Goal: Task Accomplishment & Management: Contribute content

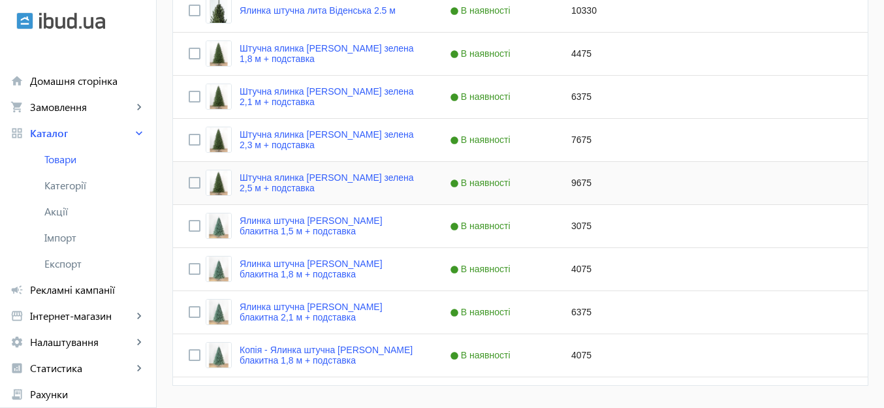
scroll to position [475, 0]
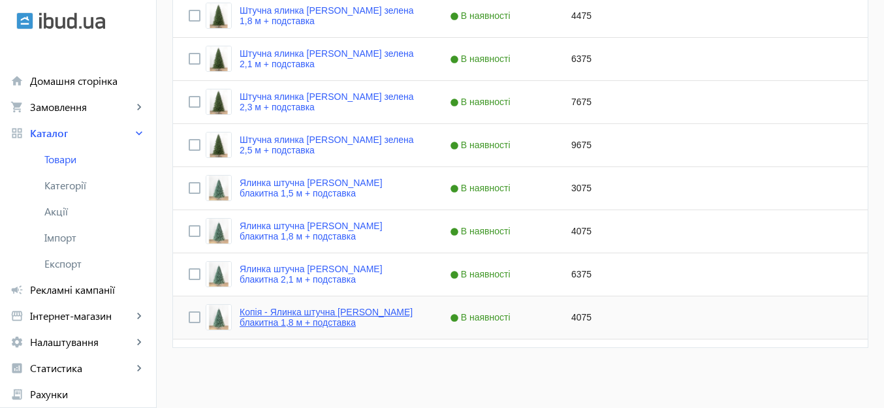
click at [334, 314] on link "Копія - Ялинка штучна Ковалевська блакитна 1,8 м + подставка" at bounding box center [329, 317] width 179 height 21
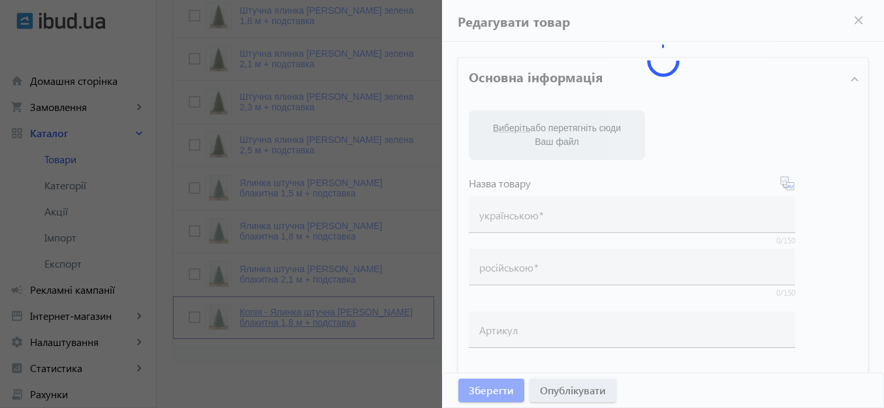
type input "Копія - Ялинка штучна Ковалевська блакитна 1,8 м + подставка"
type input "Копия - Елка искусственная Ковалевская голубая 1,8 м + підставка"
checkbox input "true"
type input "4075"
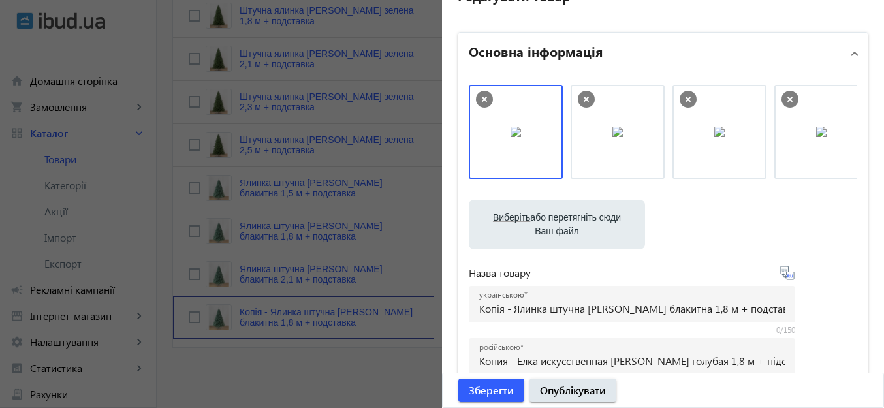
scroll to position [65, 0]
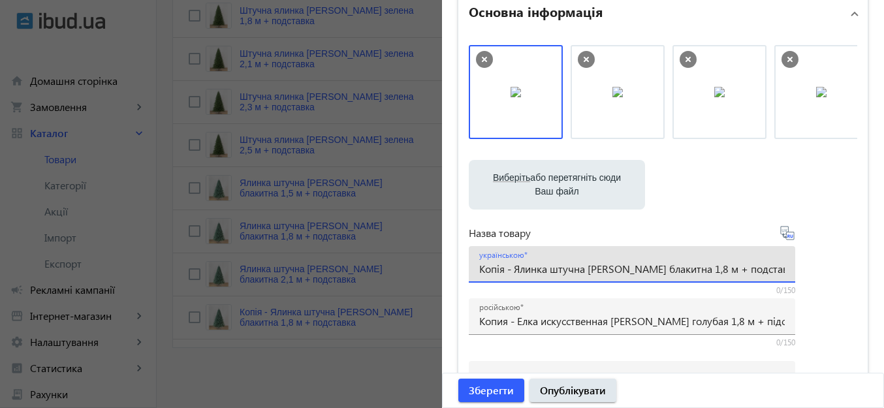
drag, startPoint x: 511, startPoint y: 268, endPoint x: 448, endPoint y: 262, distance: 62.9
drag, startPoint x: 661, startPoint y: 266, endPoint x: 672, endPoint y: 268, distance: 12.0
click at [672, 268] on input "Ялинка штучна [PERSON_NAME] блакитна 1,8 м + подставка" at bounding box center [631, 269] width 305 height 14
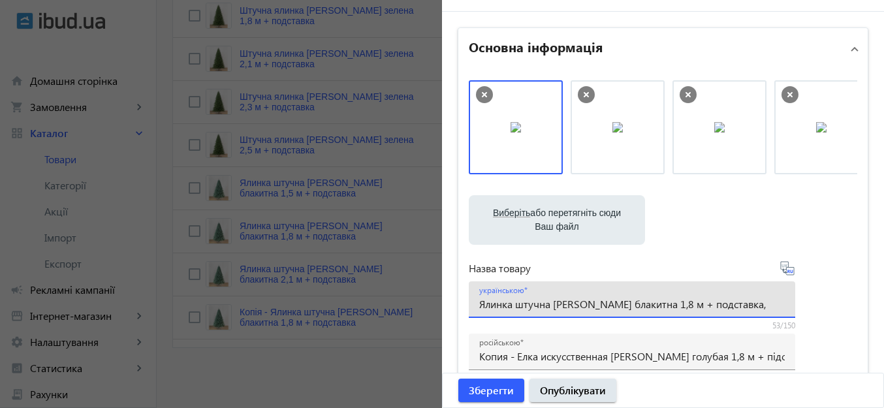
scroll to position [95, 0]
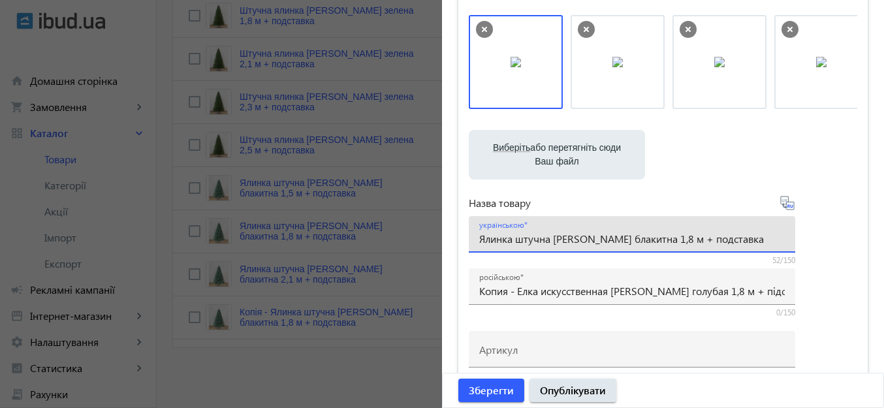
drag, startPoint x: 663, startPoint y: 238, endPoint x: 673, endPoint y: 238, distance: 10.5
click at [673, 238] on input "Ялинка штучна [PERSON_NAME] блакитна 1,8 м + подставка" at bounding box center [631, 239] width 305 height 14
type input "Ялинка штучна [PERSON_NAME] блакитна 2,3 м + подставка"
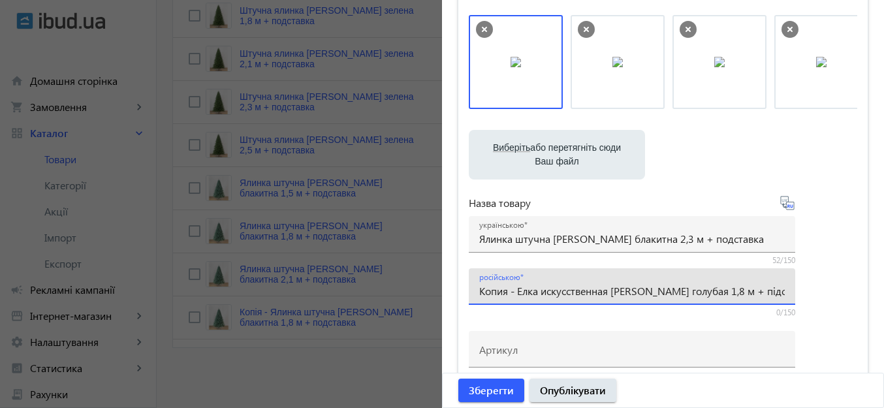
drag, startPoint x: 514, startPoint y: 289, endPoint x: 467, endPoint y: 285, distance: 47.8
click at [469, 285] on div "російською Копия - Елка искусственная Ковалевская голубая 1,8 м + підставка" at bounding box center [632, 286] width 326 height 37
drag, startPoint x: 685, startPoint y: 290, endPoint x: 674, endPoint y: 287, distance: 12.2
click at [674, 287] on input "Елка искусственная Ковалевская голубая 1,8 м + підставка" at bounding box center [631, 291] width 305 height 14
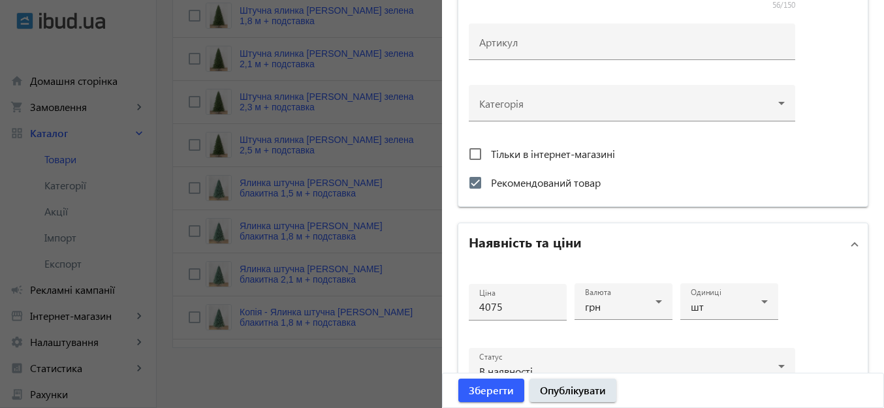
scroll to position [552, 0]
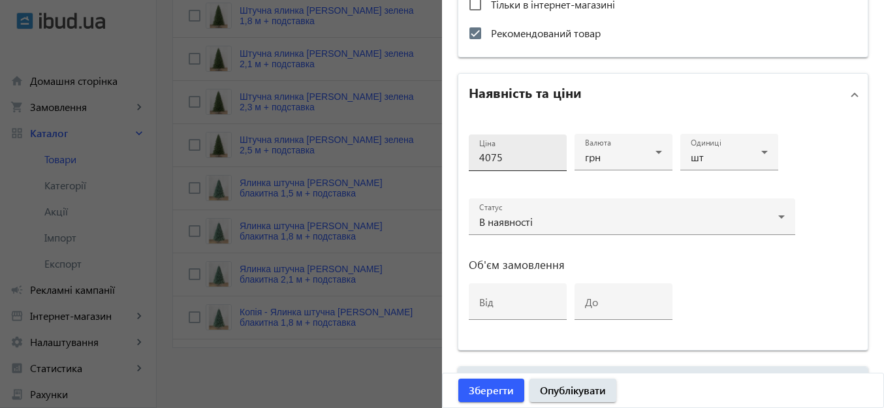
type input "Елка искусственная [PERSON_NAME] голубая 2,3 м + підставка"
drag, startPoint x: 486, startPoint y: 158, endPoint x: 473, endPoint y: 157, distance: 13.7
click at [473, 157] on div "Ціна 4075" at bounding box center [518, 152] width 98 height 37
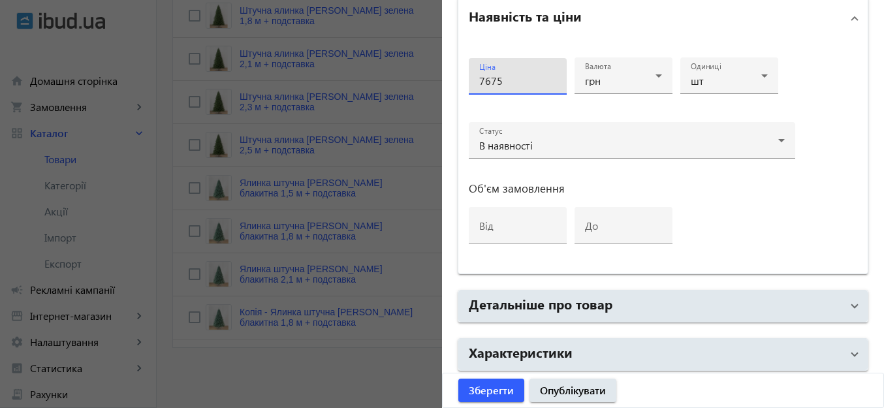
scroll to position [681, 0]
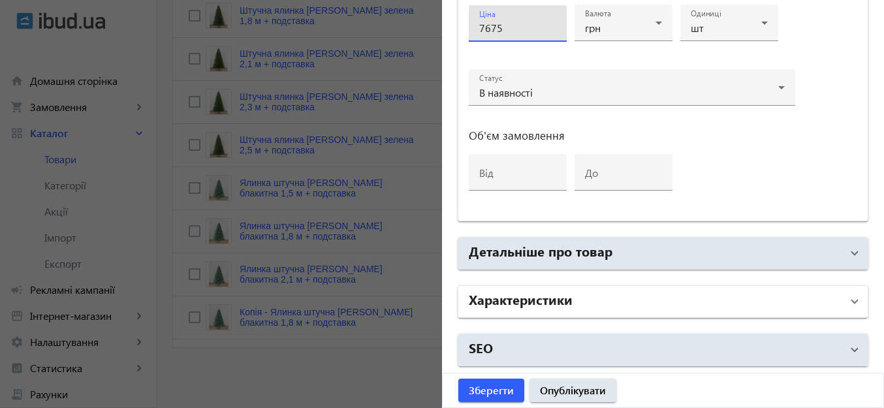
type input "7675"
click at [696, 300] on mat-panel-title "Характеристики" at bounding box center [655, 301] width 373 height 23
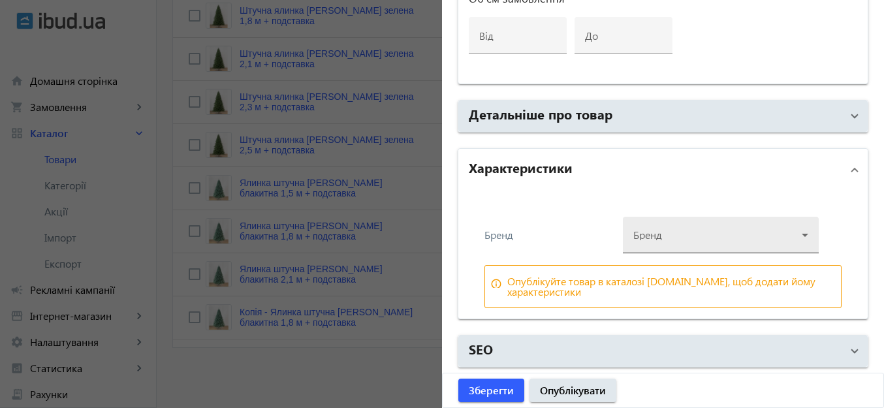
scroll to position [820, 0]
click at [680, 232] on div at bounding box center [720, 228] width 175 height 47
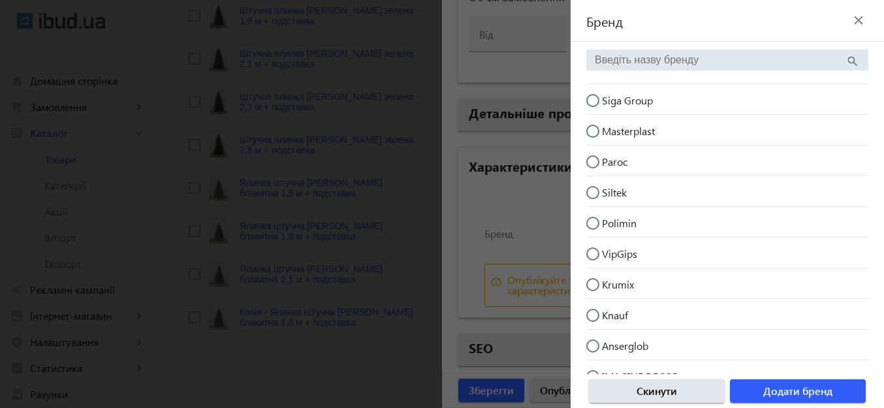
click at [596, 101] on input "Siga Group" at bounding box center [599, 107] width 26 height 26
radio input "true"
click at [842, 394] on span "button" at bounding box center [798, 390] width 136 height 31
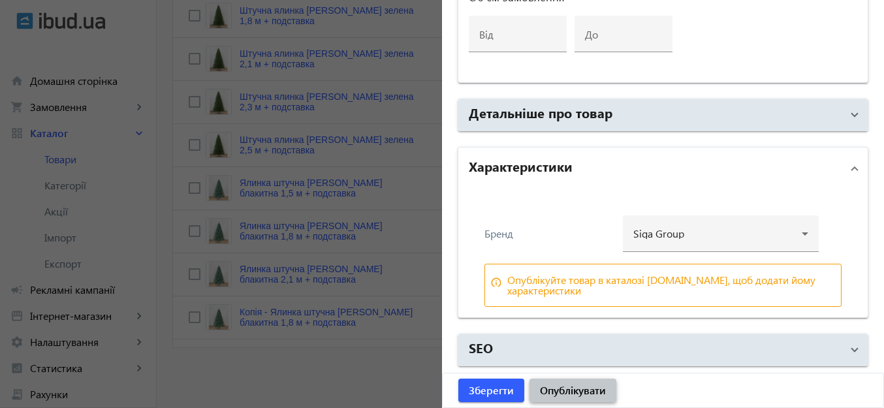
click at [589, 385] on span "Опублікувати" at bounding box center [573, 390] width 66 height 14
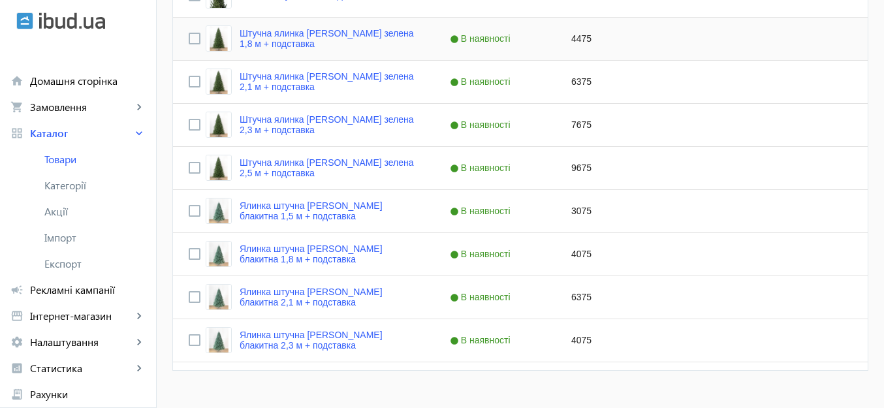
scroll to position [475, 0]
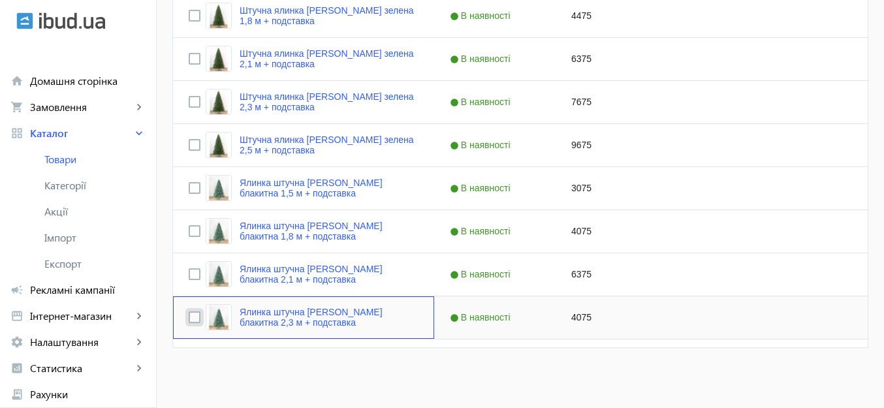
click at [189, 317] on input "Press Space to toggle row selection (unchecked)" at bounding box center [195, 317] width 12 height 12
checkbox input "true"
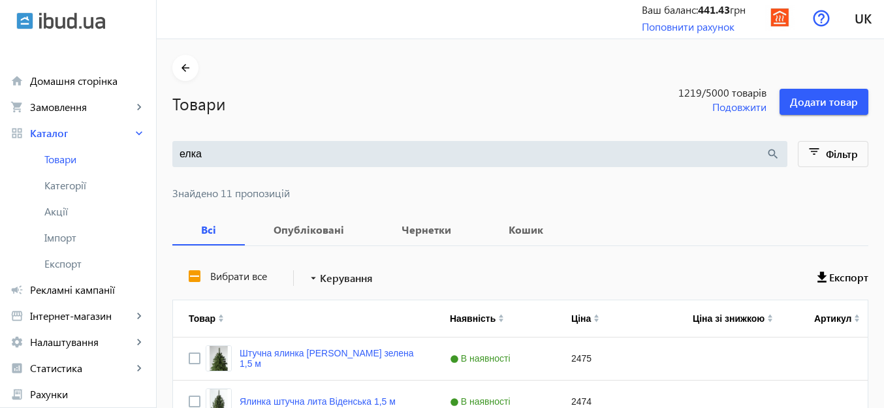
scroll to position [0, 0]
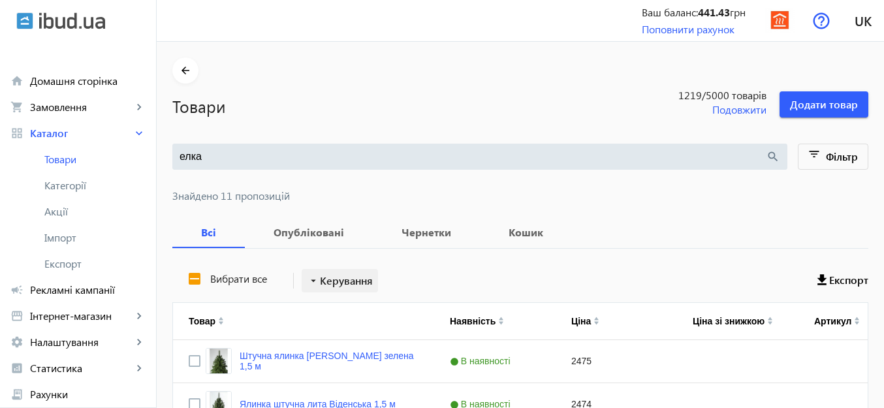
click at [311, 267] on span at bounding box center [340, 280] width 76 height 31
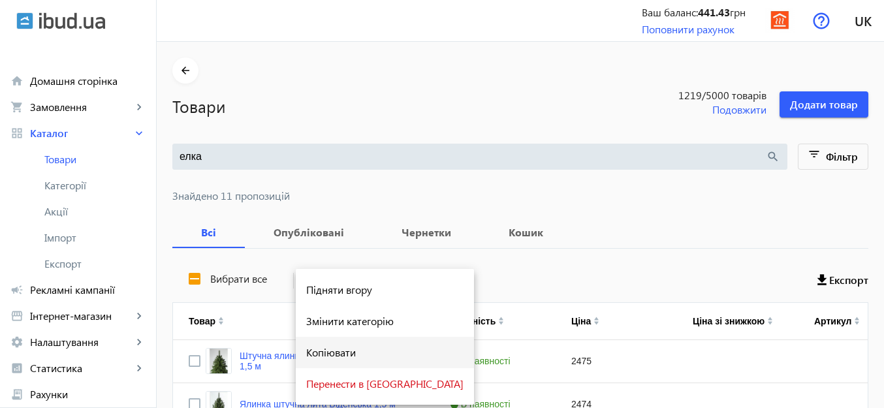
click at [335, 351] on span "Копіювати" at bounding box center [384, 352] width 157 height 10
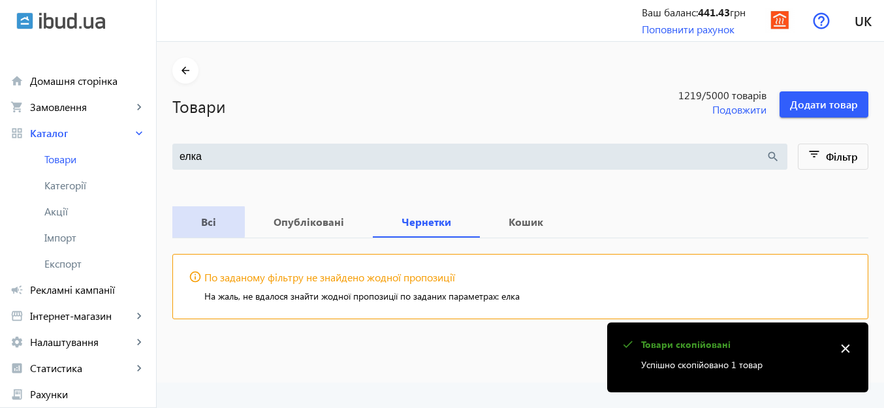
click at [198, 223] on b "Всі" at bounding box center [208, 222] width 41 height 10
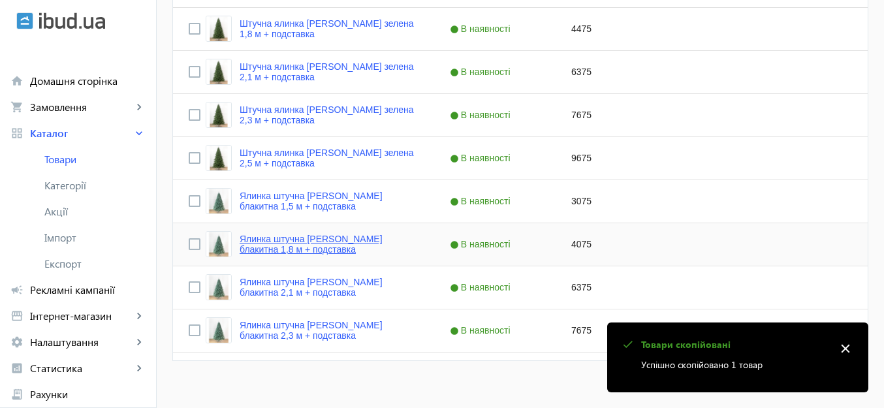
scroll to position [475, 0]
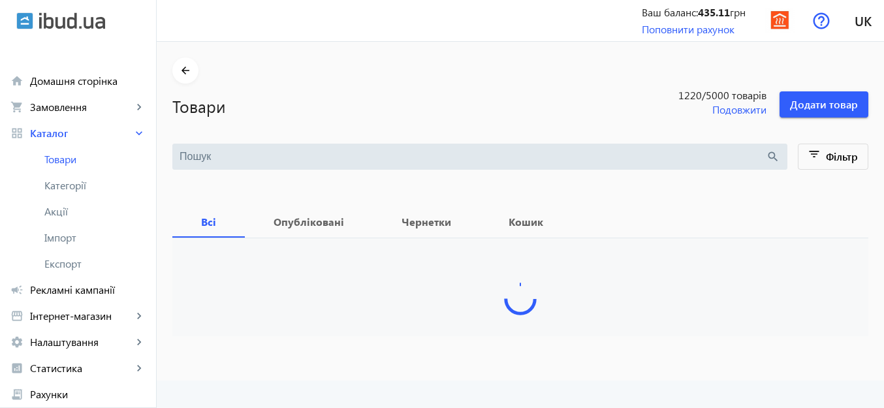
type input "елка"
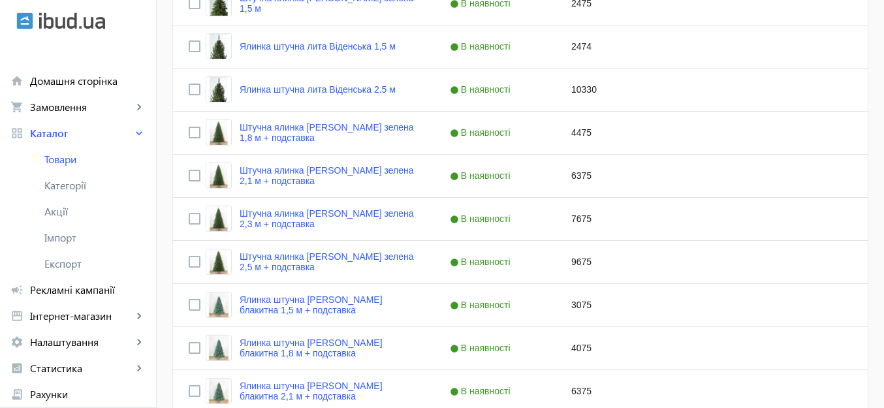
scroll to position [475, 0]
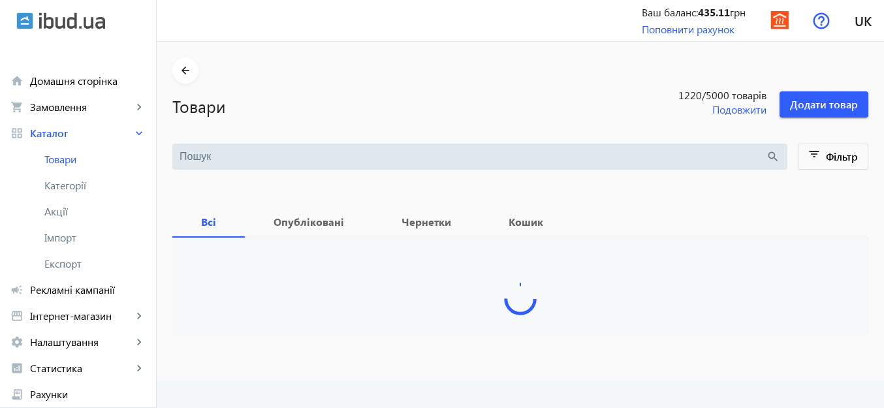
type input "елка"
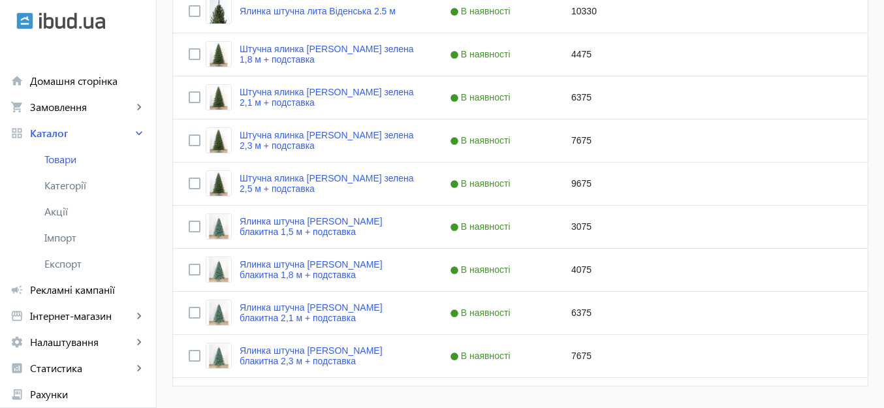
scroll to position [475, 0]
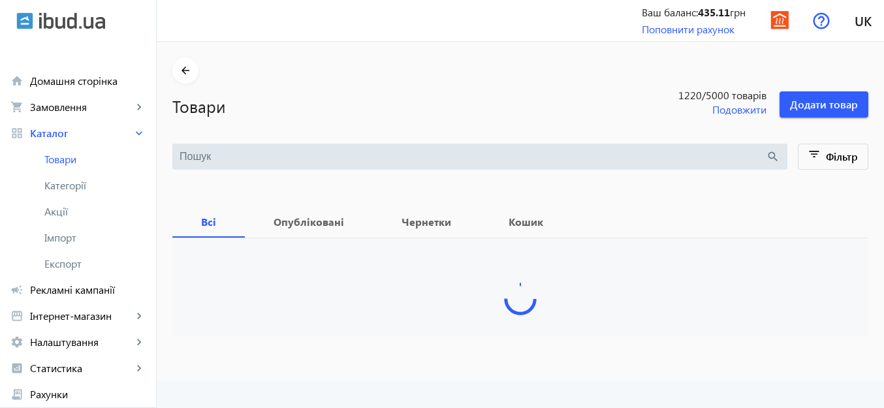
type input "елка"
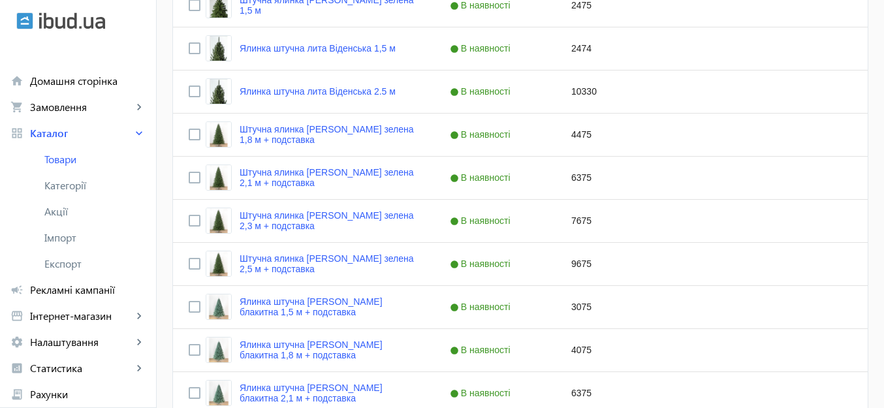
scroll to position [475, 0]
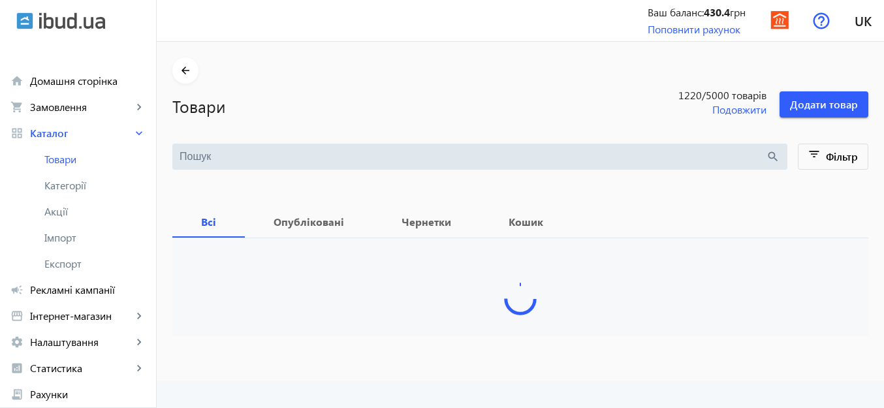
type input "елка"
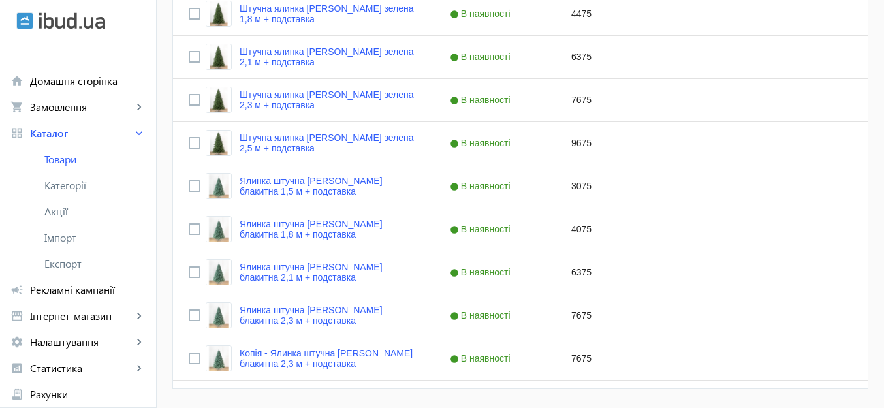
scroll to position [518, 0]
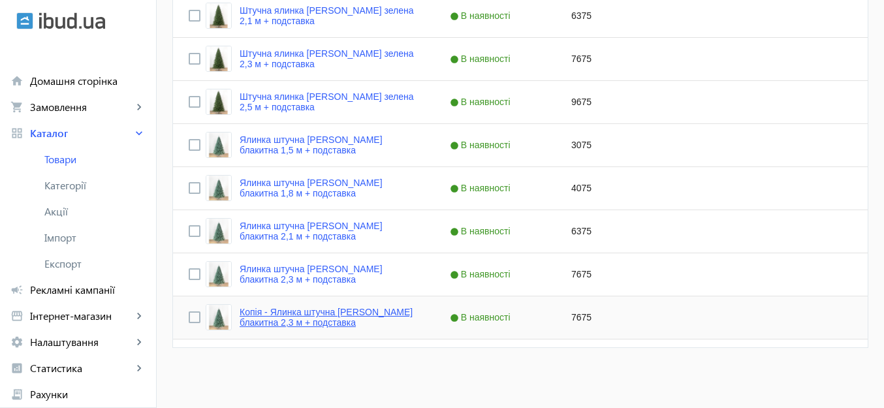
click at [274, 313] on link "Копія - Ялинка штучна [PERSON_NAME] блакитна 2,3 м + подставка" at bounding box center [329, 317] width 179 height 21
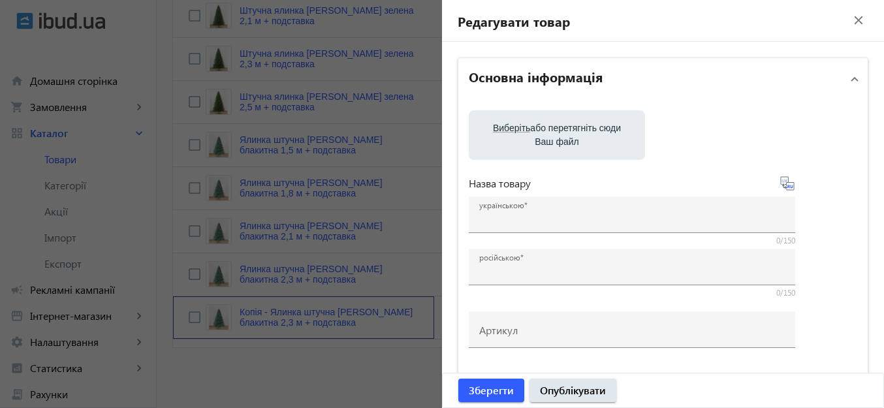
type input "Копія - Ялинка штучна [PERSON_NAME] блакитна 2,3 м + подставка"
type input "Копия - Елка искусственная [PERSON_NAME] голубая 2,3 м + підставка"
checkbox input "true"
type input "7675"
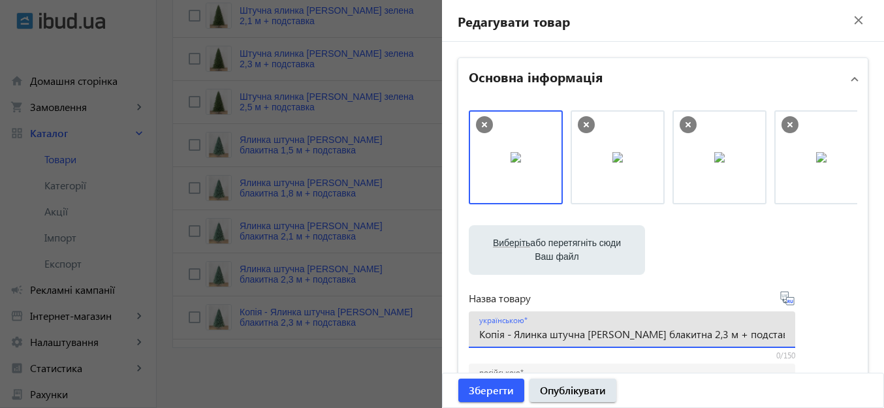
drag, startPoint x: 512, startPoint y: 220, endPoint x: 479, endPoint y: 220, distance: 33.3
click at [479, 220] on div "Виберіть або перетягніть сюди Ваш файл 1021168dcee04228ff0359559527678-bfdfe878…" at bounding box center [663, 354] width 388 height 488
click at [669, 336] on input "Ялинка штучна [PERSON_NAME] блакитна 2,3 м + подставка" at bounding box center [631, 334] width 305 height 14
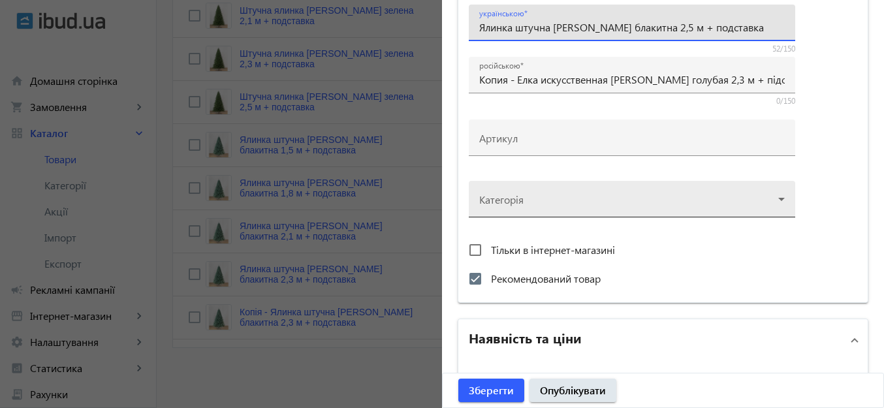
scroll to position [326, 0]
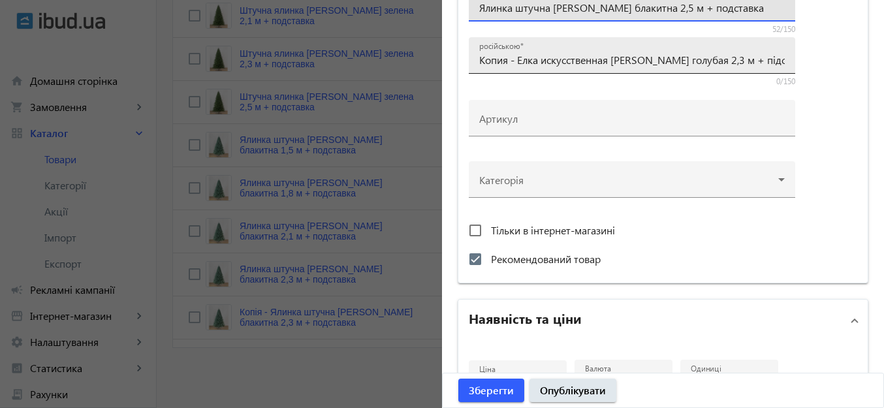
type input "Ялинка штучна [PERSON_NAME] блакитна 2,5 м + подставка"
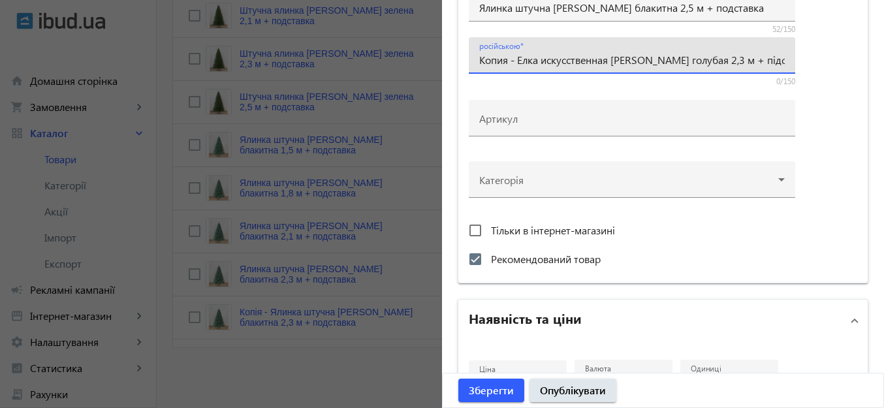
drag, startPoint x: 516, startPoint y: 59, endPoint x: 467, endPoint y: 57, distance: 49.6
click at [469, 57] on div "російською Копия - Елка искусственная [PERSON_NAME] голубая 2,3 м + підставка" at bounding box center [632, 55] width 326 height 37
click at [685, 61] on input "Елка искусственная [PERSON_NAME] голубая 2,3 м + підставка" at bounding box center [631, 60] width 305 height 14
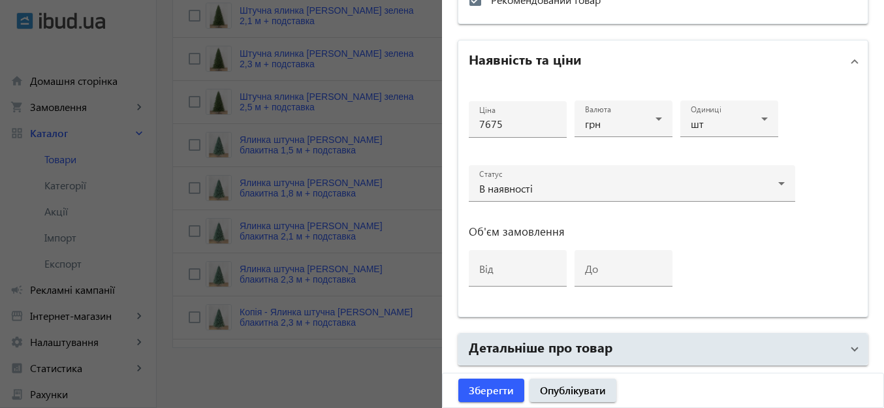
scroll to position [587, 0]
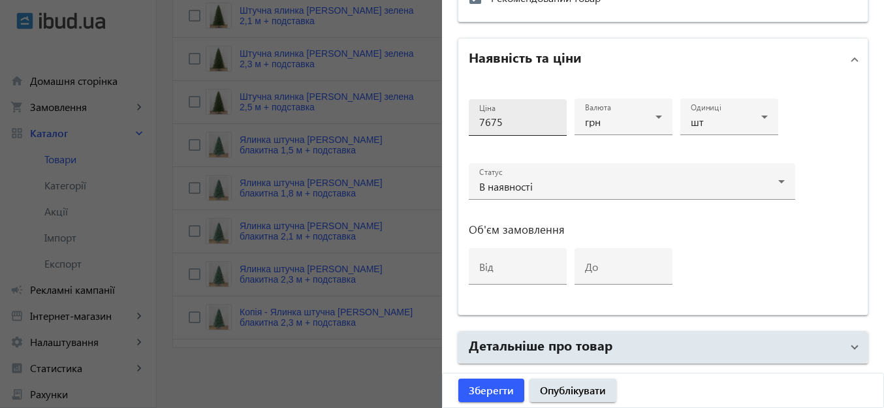
type input "Елка искусственная [PERSON_NAME] голубая 2,5 м + підставка"
drag, startPoint x: 480, startPoint y: 120, endPoint x: 473, endPoint y: 117, distance: 8.3
click at [473, 117] on div "Ціна 7675" at bounding box center [518, 117] width 98 height 37
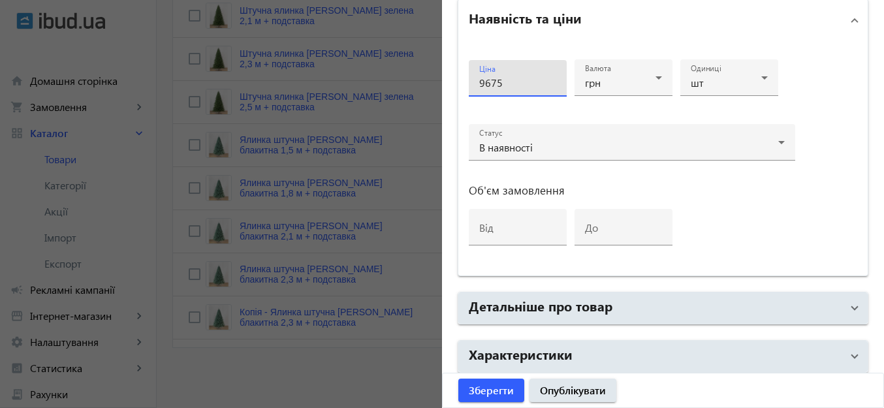
scroll to position [681, 0]
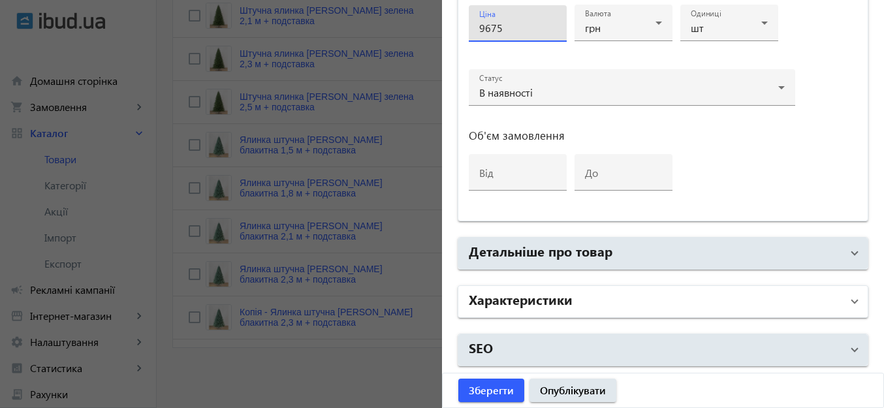
type input "9675"
click at [683, 302] on mat-panel-title "Характеристики" at bounding box center [655, 301] width 373 height 23
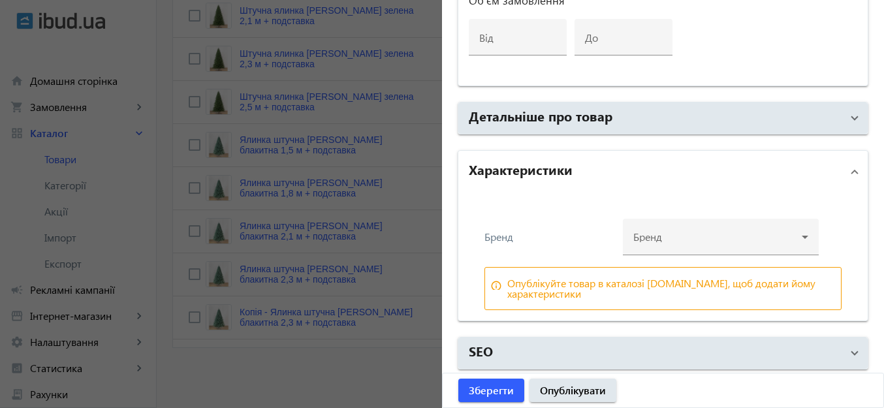
scroll to position [820, 0]
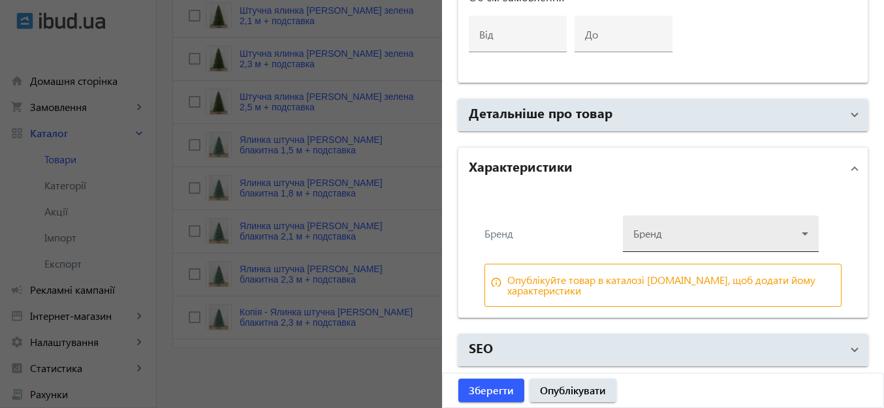
click at [674, 232] on div at bounding box center [720, 228] width 175 height 47
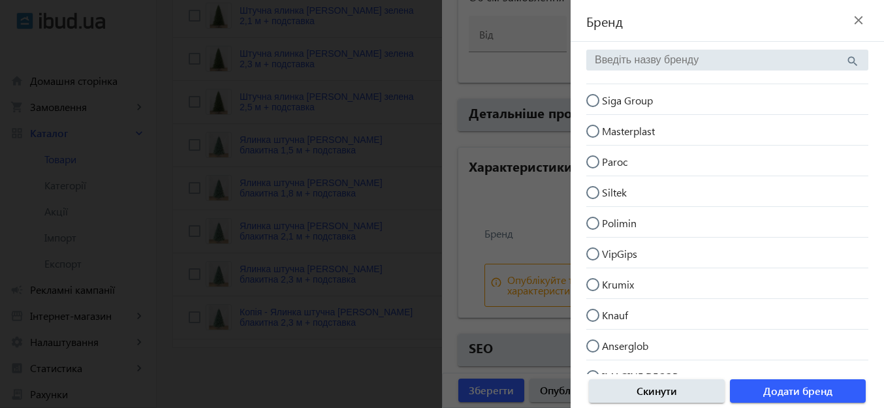
click at [592, 96] on input "Siga Group" at bounding box center [599, 107] width 26 height 26
radio input "true"
click at [779, 386] on span "Додати бренд" at bounding box center [797, 391] width 69 height 14
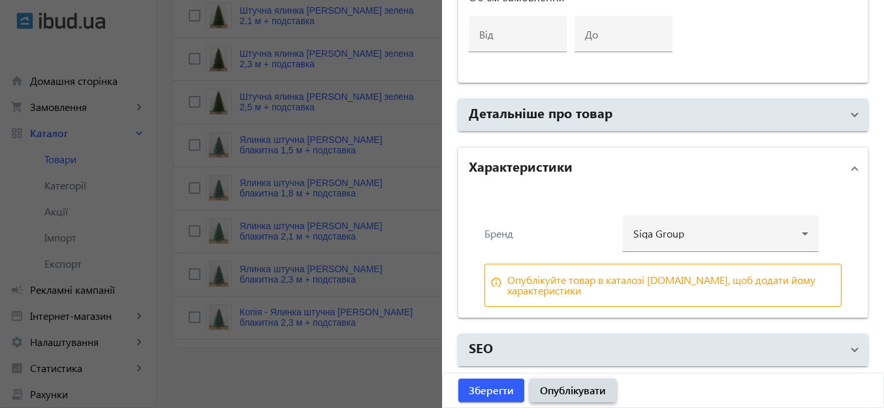
click at [559, 393] on span "Опублікувати" at bounding box center [573, 390] width 66 height 14
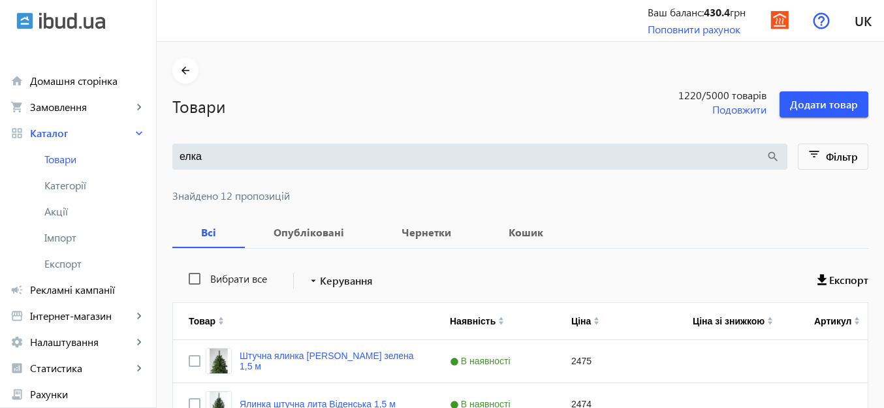
scroll to position [0, 0]
